Goal: Transaction & Acquisition: Purchase product/service

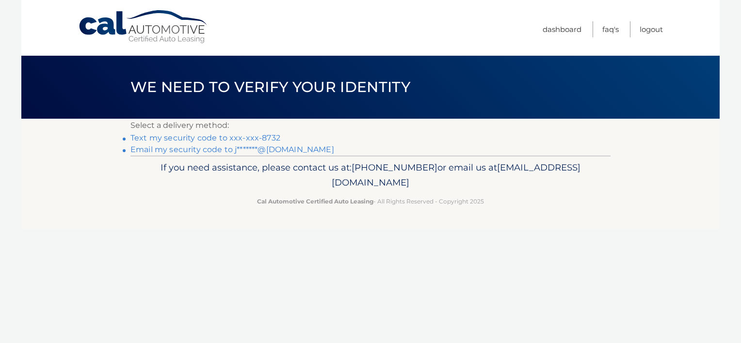
click at [299, 147] on link "Email my security code to j*******@yahoo.com" at bounding box center [232, 149] width 204 height 9
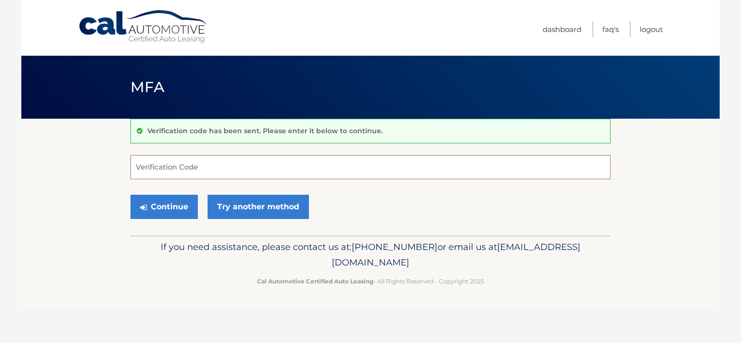
click at [169, 176] on input "Verification Code" at bounding box center [370, 167] width 480 height 24
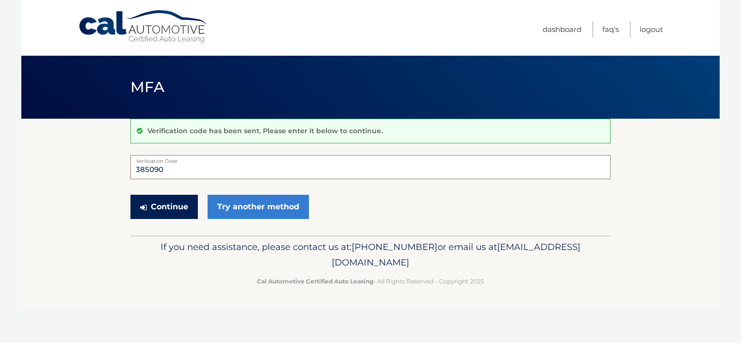
type input "385090"
click at [171, 210] on button "Continue" at bounding box center [163, 207] width 67 height 24
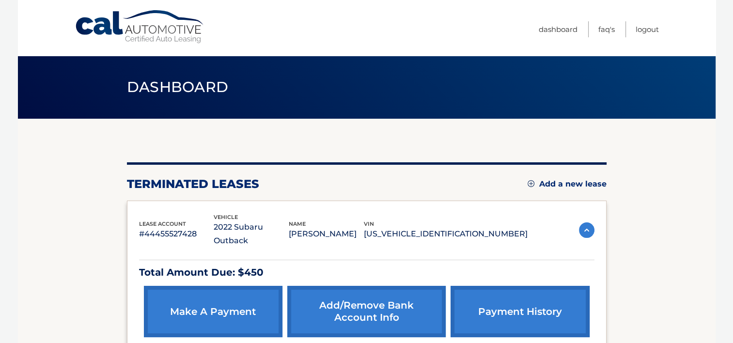
scroll to position [97, 0]
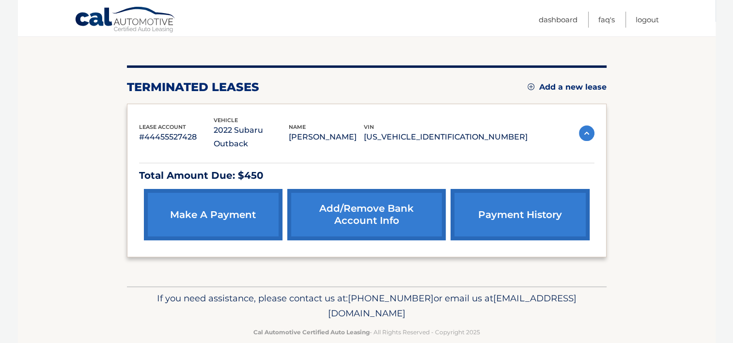
click at [216, 204] on link "make a payment" at bounding box center [213, 214] width 139 height 51
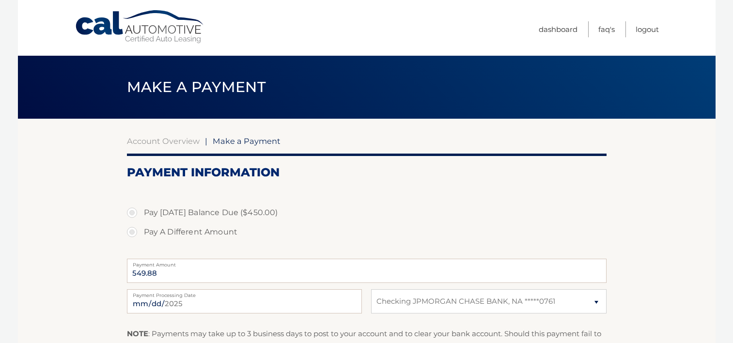
select select "ODUzYmFlZTYtOTc1NC00NGRmLTk5YjgtYzA1NDI3YjI4ZDBl"
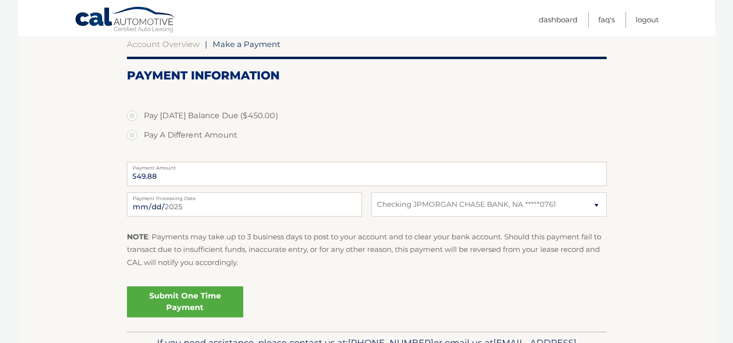
scroll to position [158, 0]
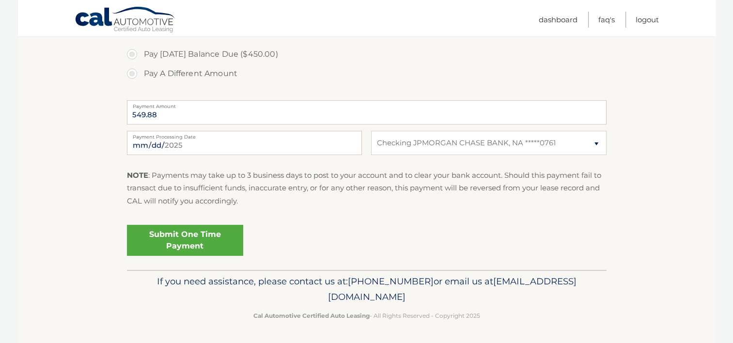
click at [213, 244] on link "Submit One Time Payment" at bounding box center [185, 240] width 116 height 31
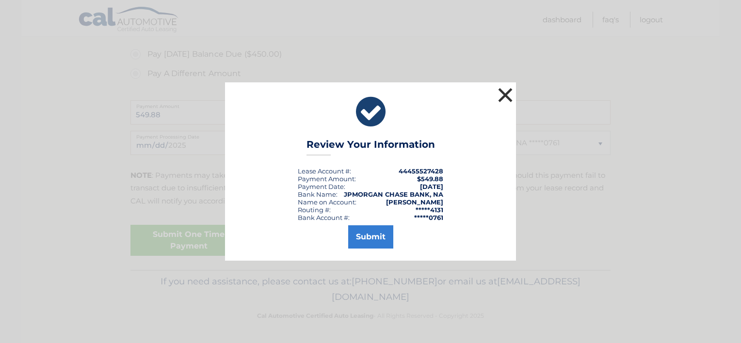
click at [509, 92] on button "×" at bounding box center [504, 94] width 19 height 19
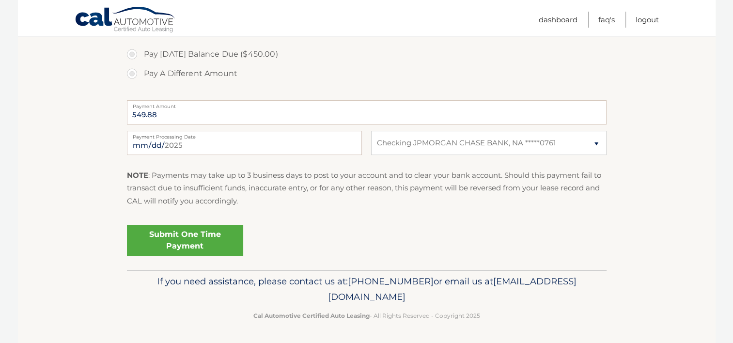
scroll to position [62, 0]
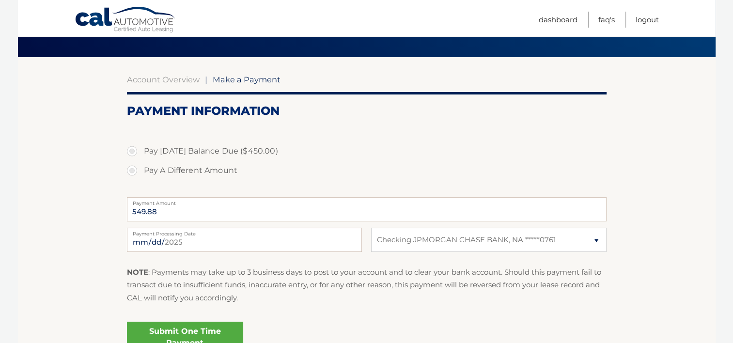
click at [132, 148] on label "Pay [DATE] Balance Due ($450.00)" at bounding box center [367, 151] width 480 height 19
click at [132, 148] on input "Pay [DATE] Balance Due ($450.00)" at bounding box center [136, 150] width 10 height 16
radio input "true"
type input "450.00"
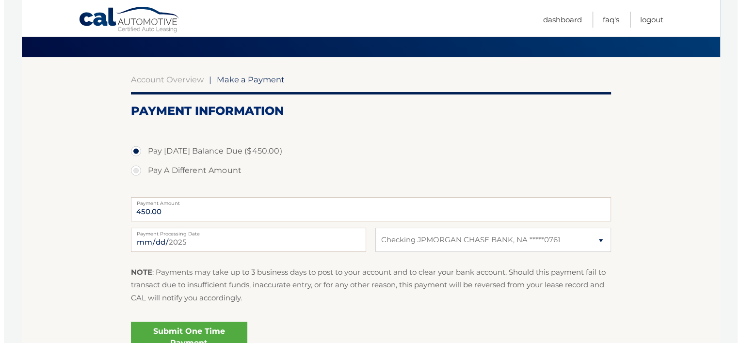
scroll to position [158, 0]
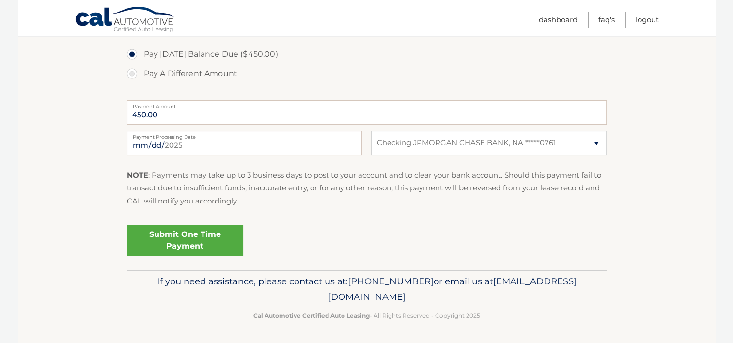
click at [236, 240] on link "Submit One Time Payment" at bounding box center [185, 240] width 116 height 31
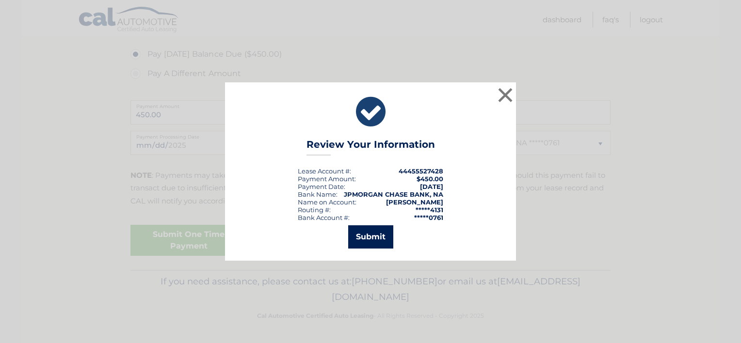
click at [384, 233] on button "Submit" at bounding box center [370, 236] width 45 height 23
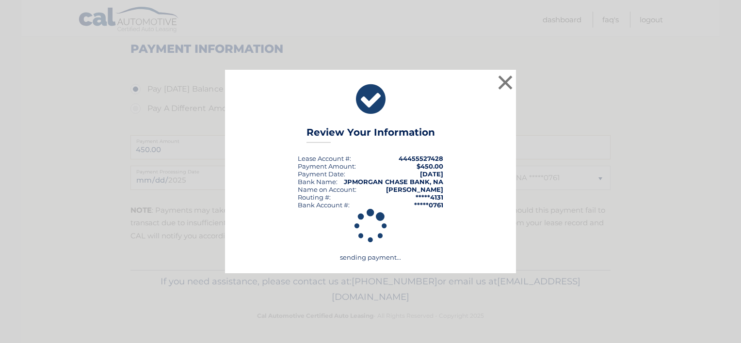
scroll to position [124, 0]
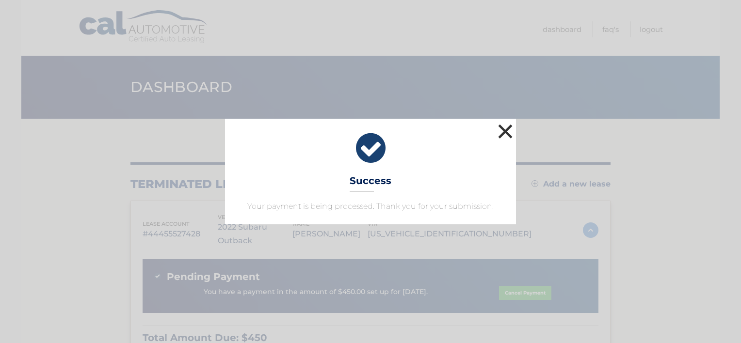
click at [502, 127] on button "×" at bounding box center [504, 131] width 19 height 19
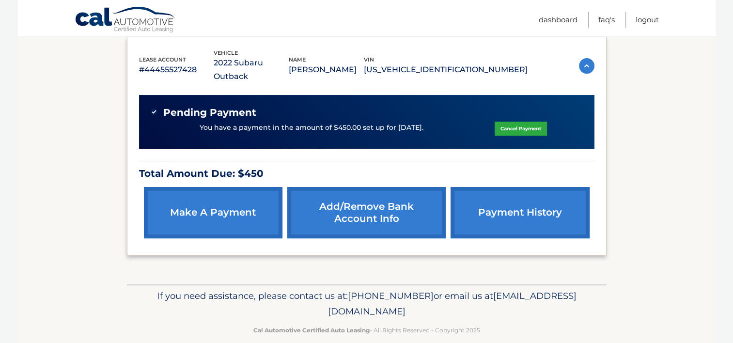
scroll to position [116, 0]
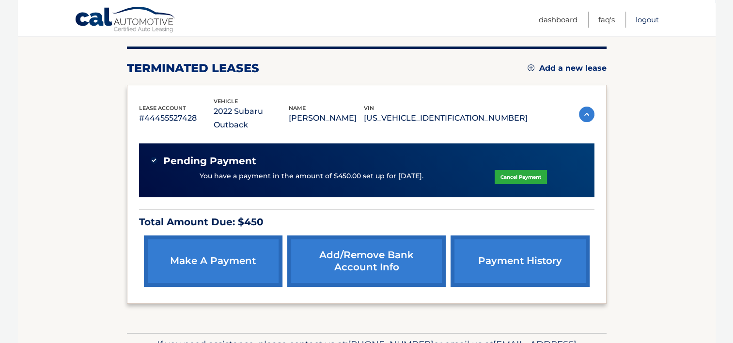
click at [650, 18] on link "Logout" at bounding box center [647, 20] width 23 height 16
